Goal: Use online tool/utility: Utilize a website feature to perform a specific function

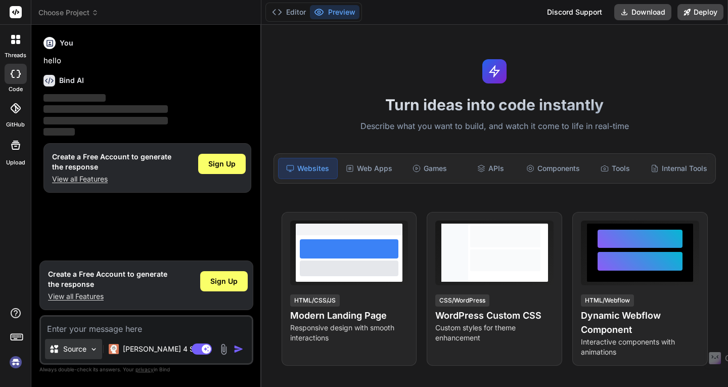
click at [94, 349] on img at bounding box center [93, 349] width 9 height 9
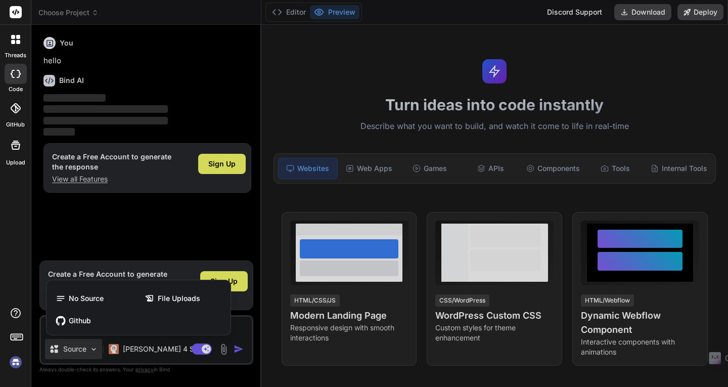
click at [94, 349] on div at bounding box center [364, 193] width 728 height 387
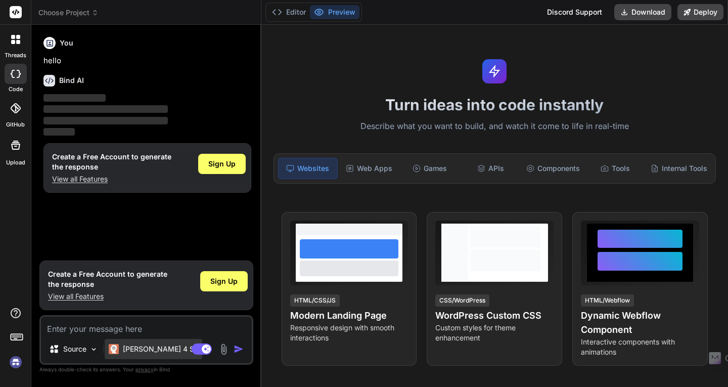
click at [122, 342] on div "[PERSON_NAME] 4 S.." at bounding box center [154, 349] width 98 height 20
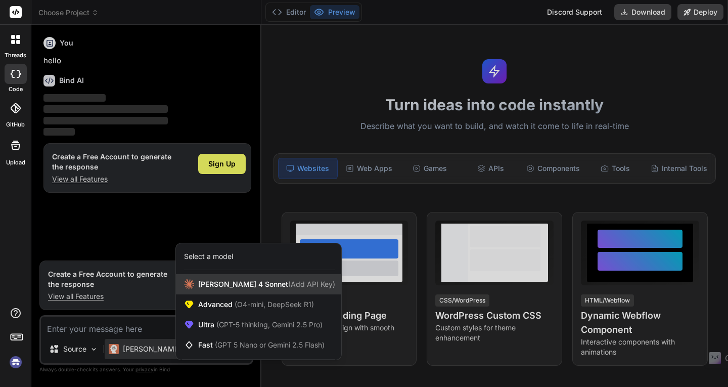
click at [288, 287] on span "(Add API Key)" at bounding box center [311, 284] width 47 height 9
type textarea "x"
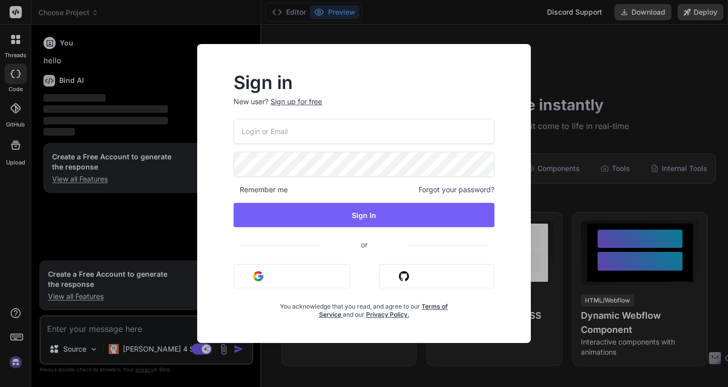
click at [304, 278] on button "Sign in with Google" at bounding box center [292, 276] width 117 height 24
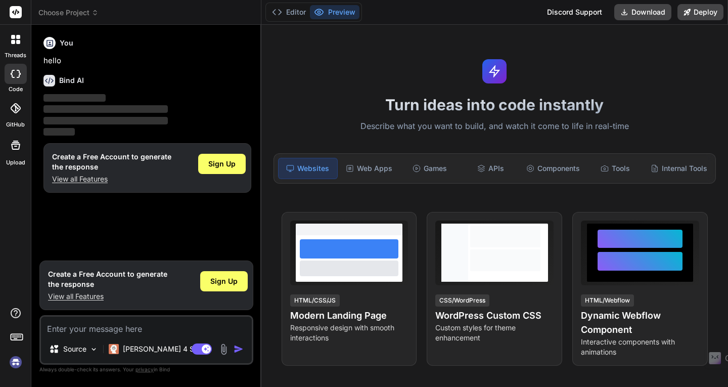
click at [92, 17] on span "Choose Project" at bounding box center [68, 13] width 60 height 10
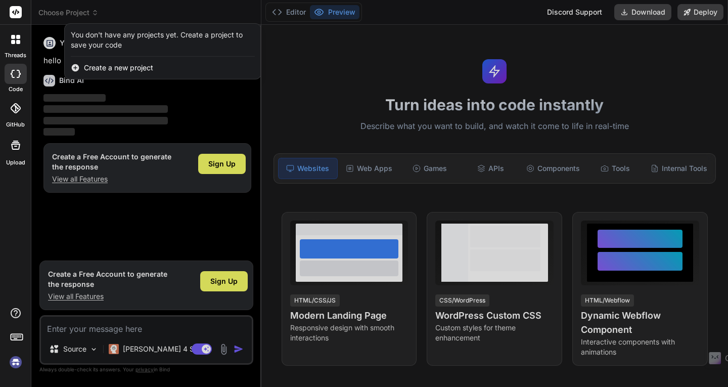
click at [14, 51] on div "threads" at bounding box center [15, 42] width 31 height 35
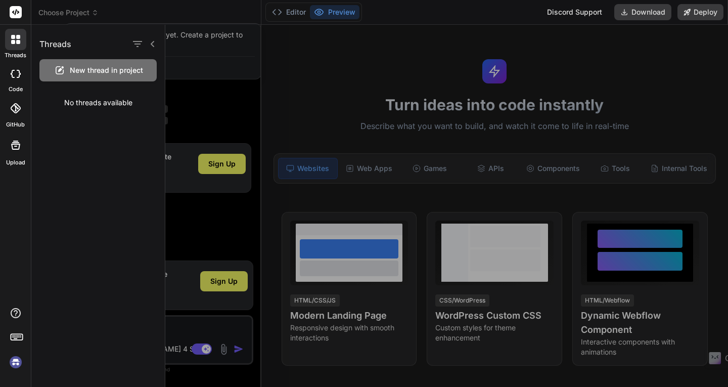
click at [12, 100] on div at bounding box center [16, 108] width 22 height 22
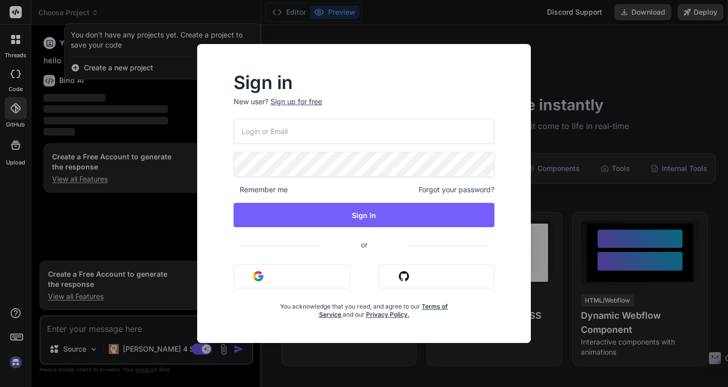
click at [522, 37] on div "Sign in New user? Sign up for free Remember me Forgot your password? Sign In or…" at bounding box center [364, 193] width 728 height 387
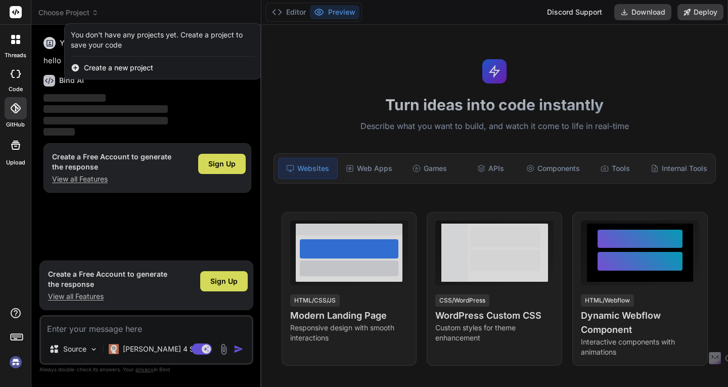
click at [12, 153] on div at bounding box center [16, 145] width 24 height 24
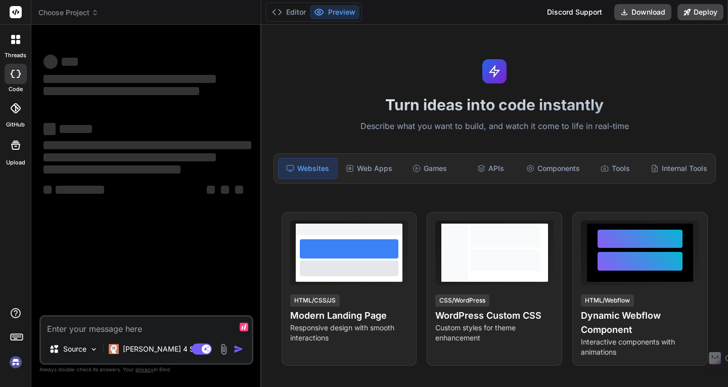
type textarea "x"
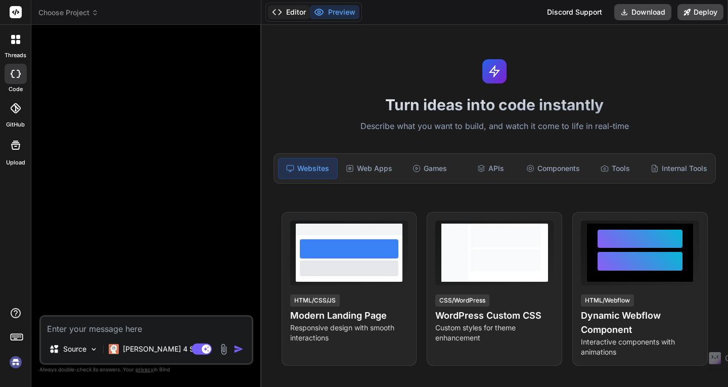
click at [290, 13] on button "Editor" at bounding box center [289, 12] width 42 height 14
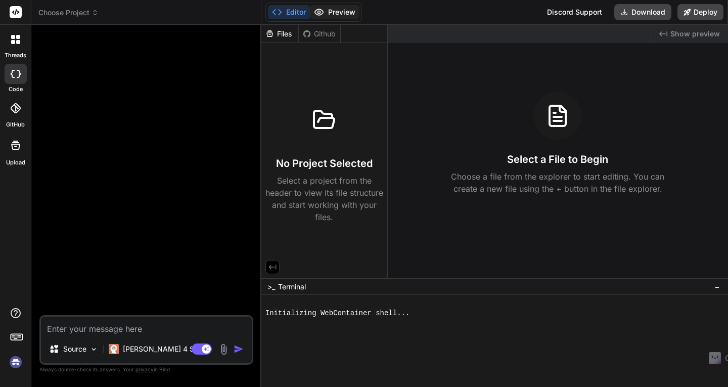
click at [334, 13] on button "Preview" at bounding box center [335, 12] width 50 height 14
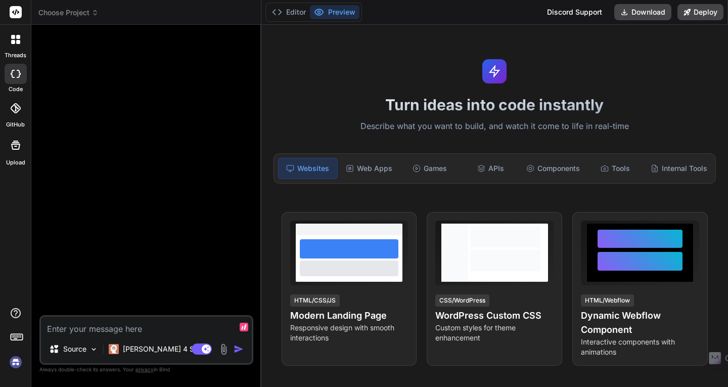
click at [124, 324] on textarea at bounding box center [146, 326] width 211 height 18
click at [18, 362] on img at bounding box center [15, 361] width 17 height 17
click at [494, 176] on div "APIs" at bounding box center [490, 168] width 59 height 21
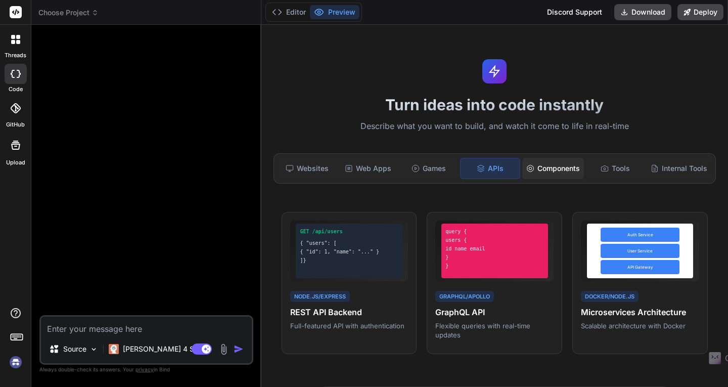
click at [539, 171] on div "Components" at bounding box center [553, 168] width 62 height 21
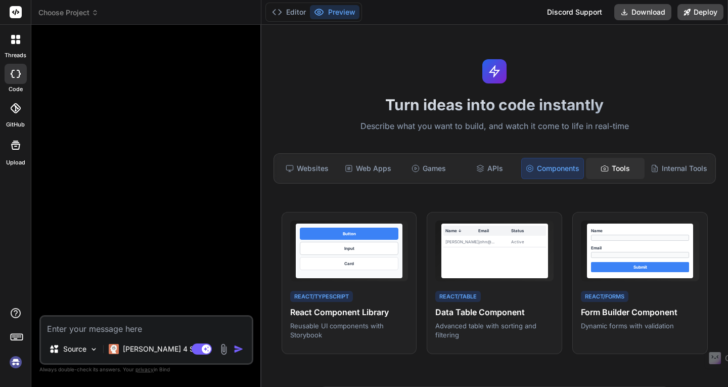
click at [601, 172] on div "Tools" at bounding box center [615, 168] width 59 height 21
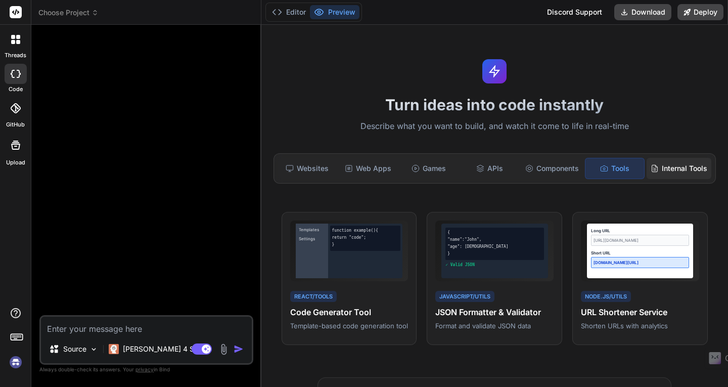
click at [652, 176] on div "Internal Tools" at bounding box center [679, 168] width 65 height 21
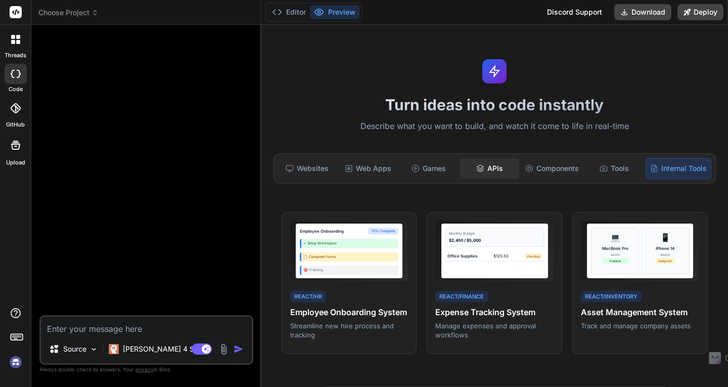
click at [480, 169] on div "APIs" at bounding box center [489, 168] width 59 height 21
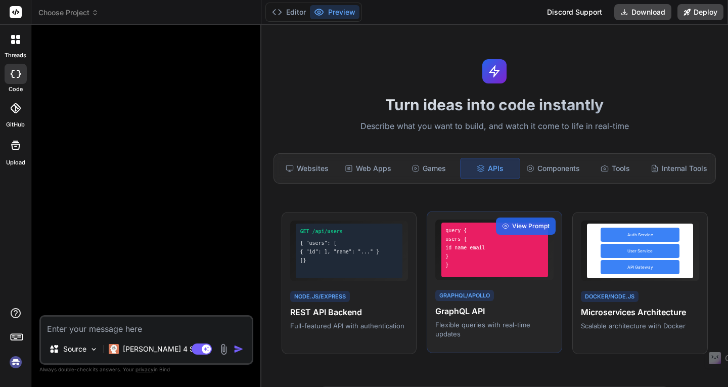
click at [475, 259] on div "}" at bounding box center [494, 256] width 98 height 8
click at [515, 226] on span "View Prompt" at bounding box center [530, 225] width 37 height 9
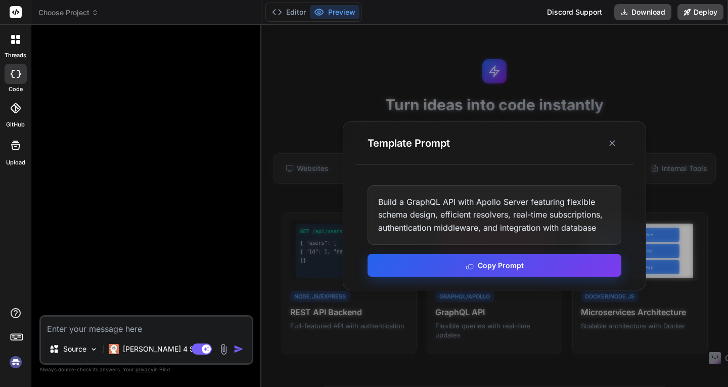
click at [517, 274] on button "Copy Prompt" at bounding box center [495, 265] width 254 height 23
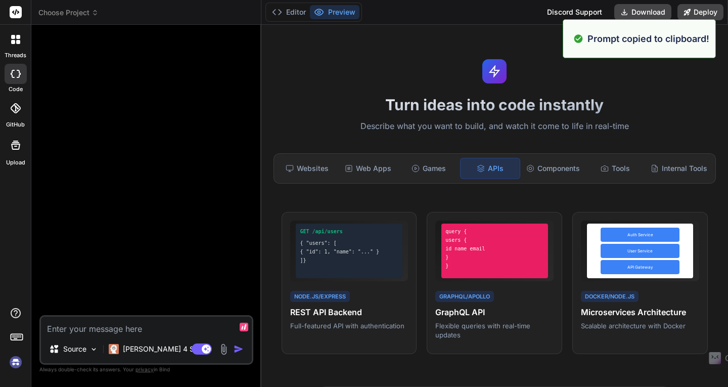
click at [190, 322] on textarea at bounding box center [146, 326] width 211 height 18
paste textarea "Build a GraphQL API with Apollo Server featuring flexible schema design, effici…"
type textarea "Build a GraphQL API with Apollo Server featuring flexible schema design, effici…"
type textarea "x"
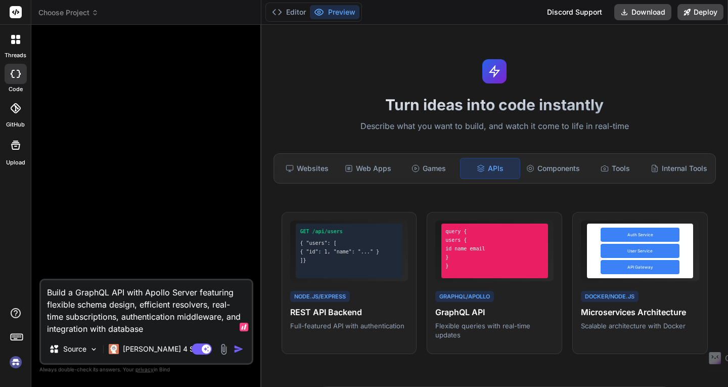
type textarea "Build a GraphQL API with Apollo Server featuring flexible schema design, effici…"
click at [242, 348] on img "button" at bounding box center [239, 349] width 10 height 10
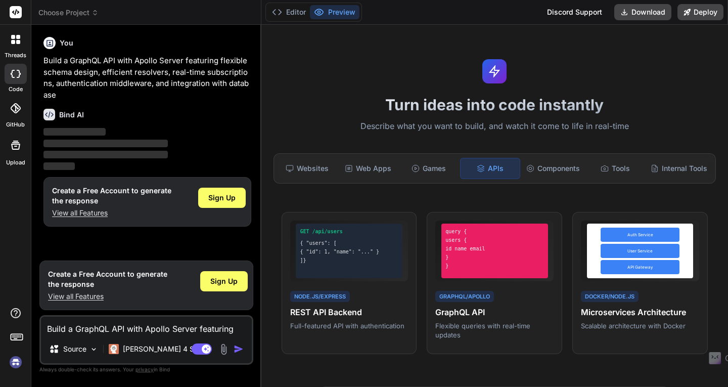
type textarea "x"
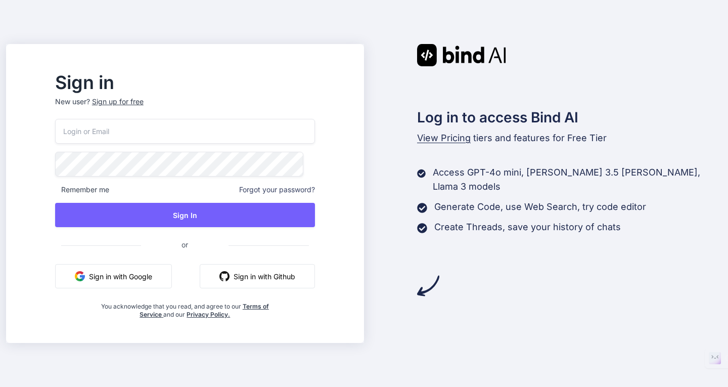
click at [450, 141] on span "View Pricing" at bounding box center [444, 137] width 54 height 11
click at [446, 138] on span "View Pricing" at bounding box center [444, 137] width 54 height 11
